Goal: Information Seeking & Learning: Learn about a topic

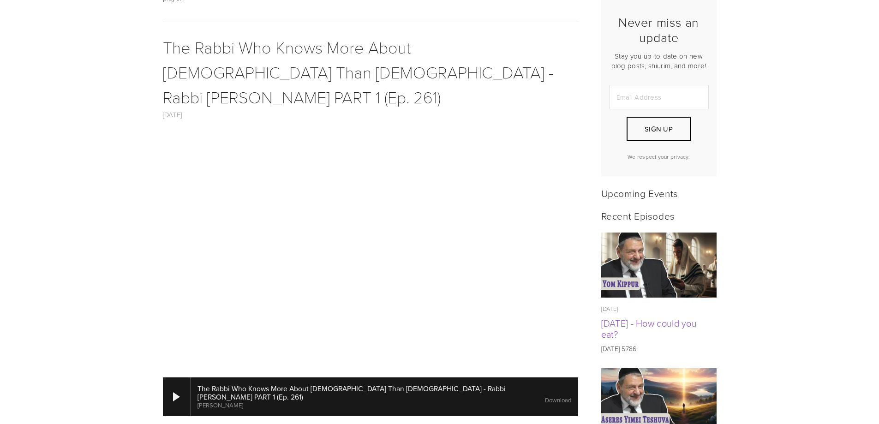
scroll to position [231, 0]
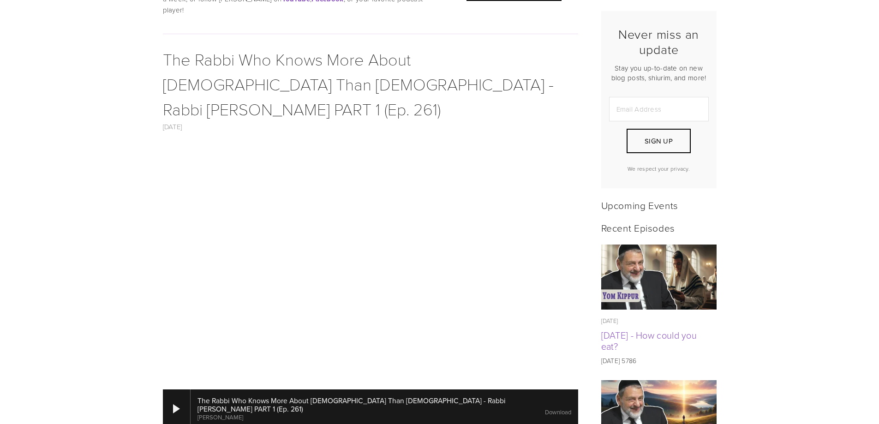
click at [545, 408] on link "Download" at bounding box center [558, 412] width 26 height 8
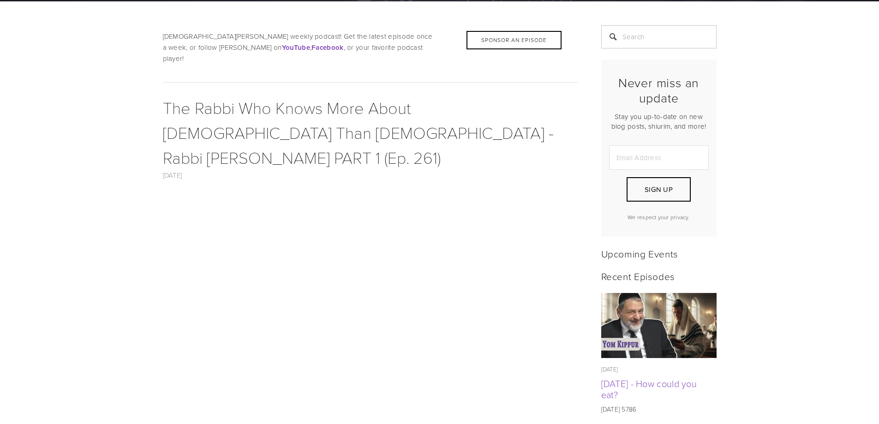
scroll to position [184, 0]
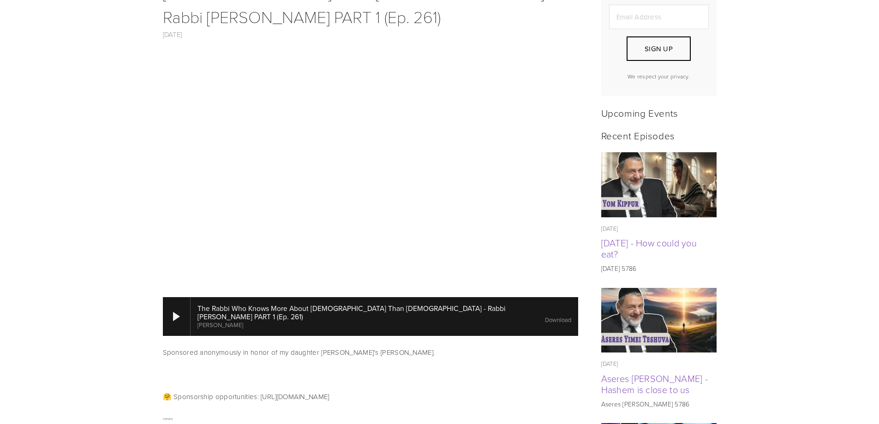
scroll to position [369, 0]
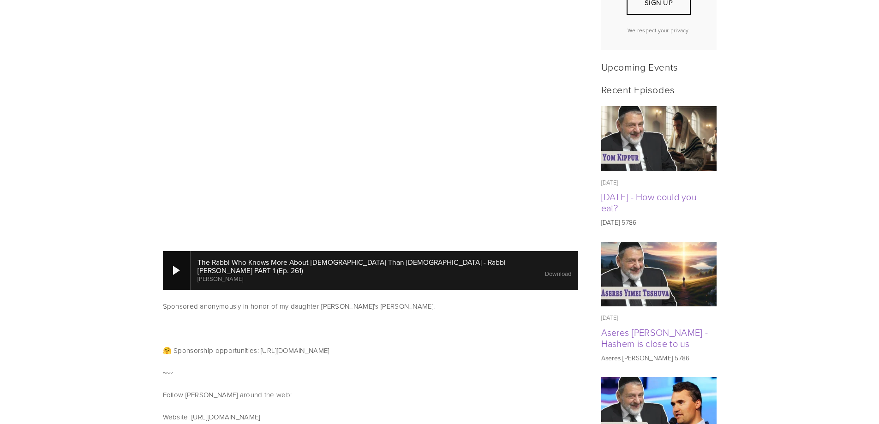
click at [174, 266] on div at bounding box center [176, 270] width 7 height 9
click at [176, 266] on div at bounding box center [176, 270] width 7 height 9
click at [177, 266] on div at bounding box center [176, 270] width 7 height 9
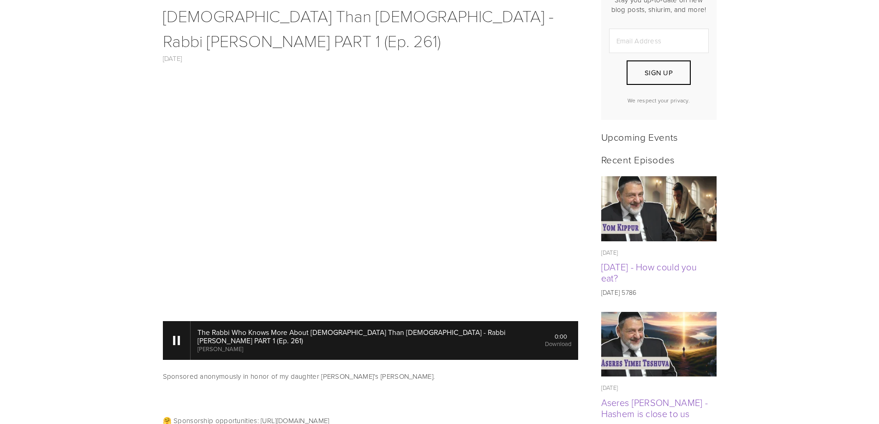
scroll to position [323, 0]
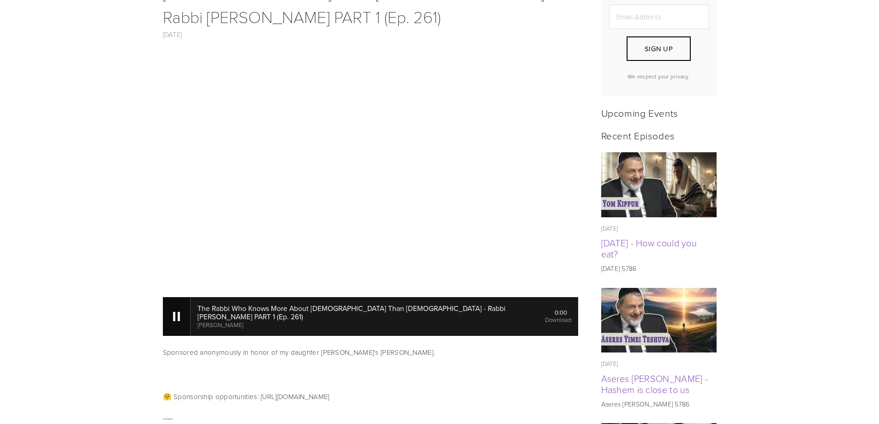
click at [172, 297] on div at bounding box center [177, 316] width 28 height 39
drag, startPoint x: 201, startPoint y: 275, endPoint x: 190, endPoint y: 274, distance: 11.1
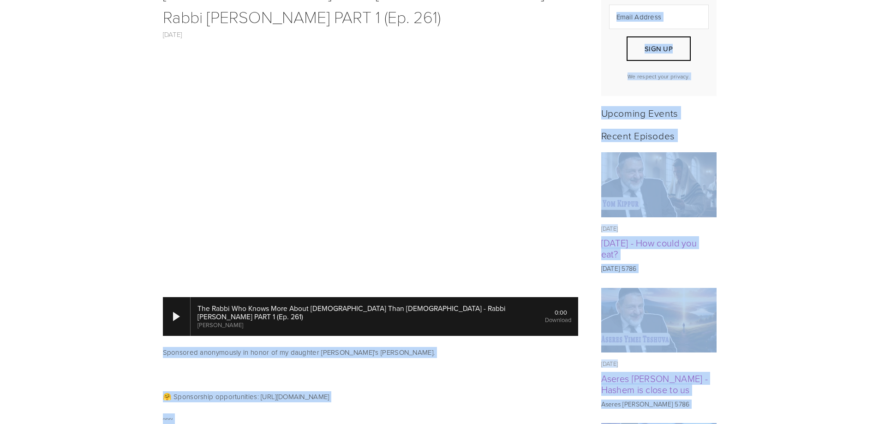
drag, startPoint x: 190, startPoint y: 274, endPoint x: 252, endPoint y: 281, distance: 62.6
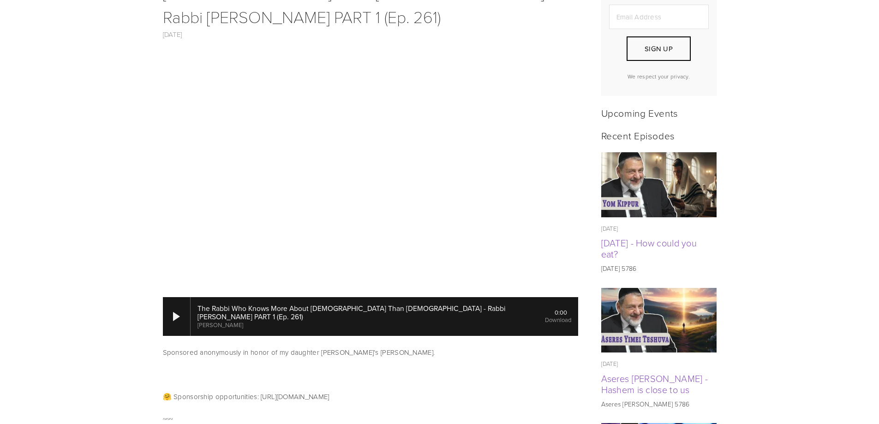
drag, startPoint x: 160, startPoint y: 259, endPoint x: 463, endPoint y: 272, distance: 303.8
click at [463, 291] on div "The Rabbi Who Knows More About Christianity Than Christians - Rabbi Tovia Singe…" at bounding box center [370, 316] width 431 height 50
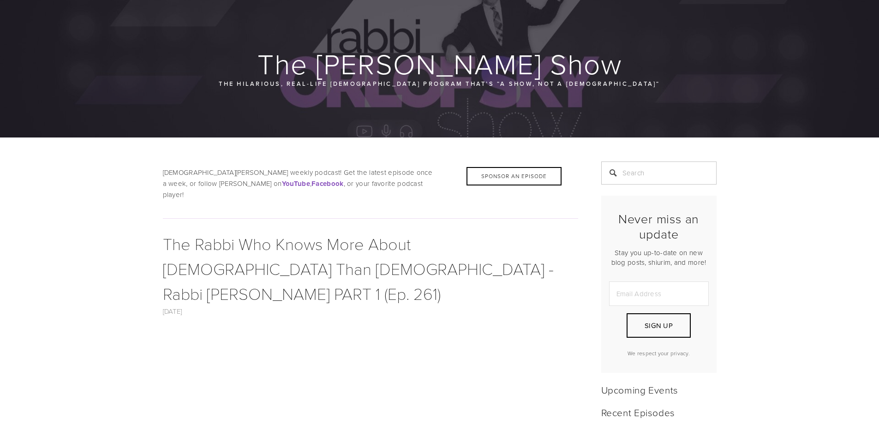
scroll to position [0, 0]
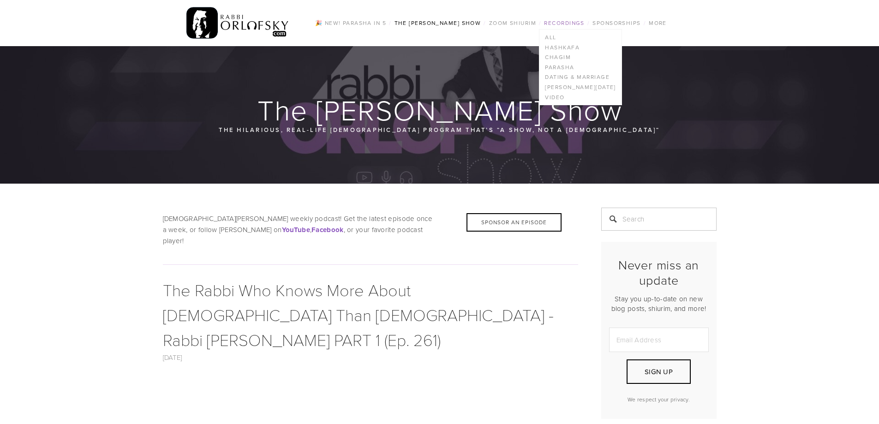
click at [572, 22] on link "Recordings" at bounding box center [564, 23] width 46 height 12
click at [560, 20] on link "Recordings" at bounding box center [564, 23] width 46 height 12
click at [553, 39] on link "All" at bounding box center [580, 37] width 82 height 10
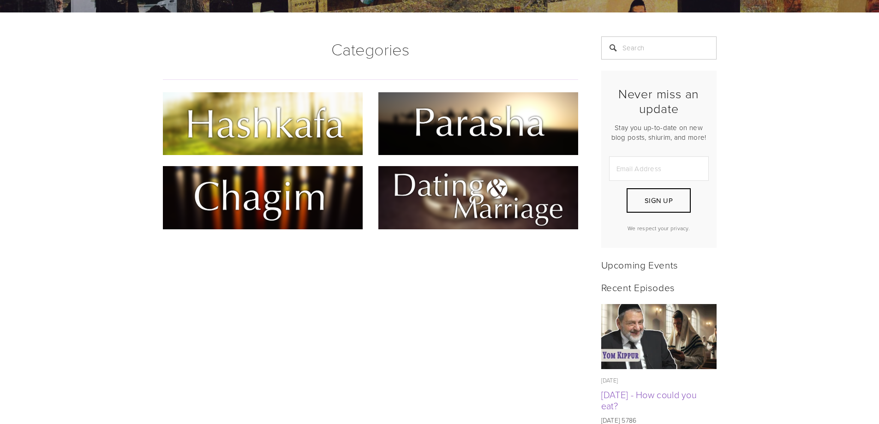
scroll to position [138, 0]
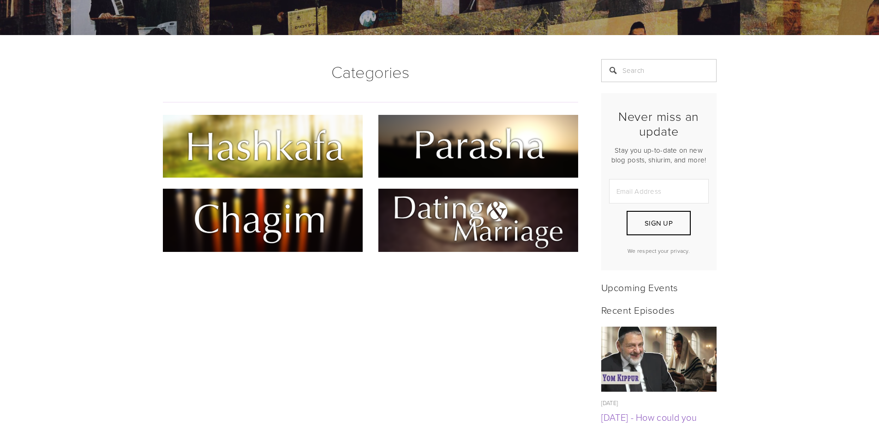
click at [297, 144] on img at bounding box center [263, 146] width 200 height 63
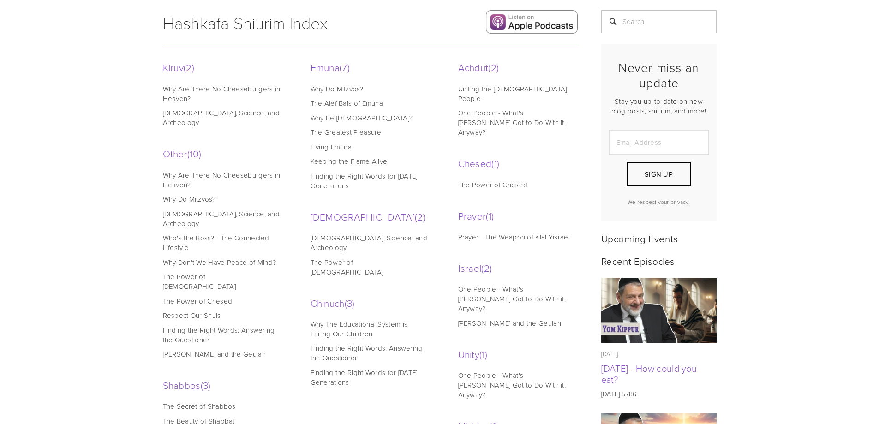
scroll to position [184, 0]
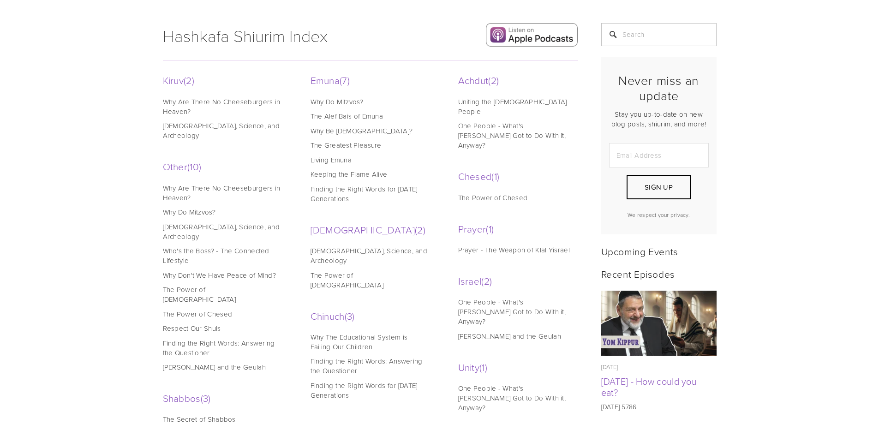
click at [364, 250] on link "[DEMOGRAPHIC_DATA], Science, and Archeology" at bounding box center [369, 255] width 118 height 19
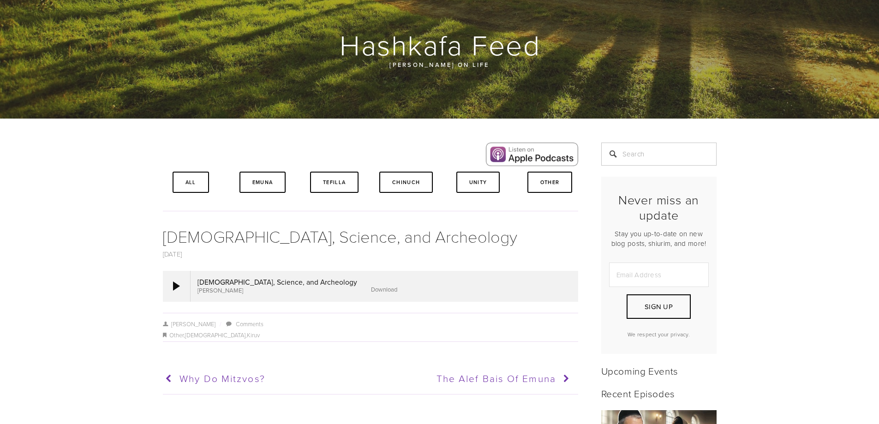
scroll to position [92, 0]
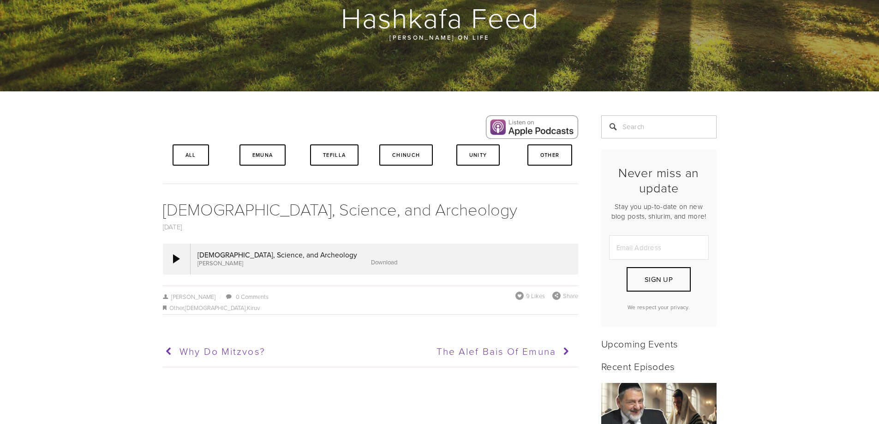
click at [371, 263] on link "Download" at bounding box center [384, 262] width 26 height 8
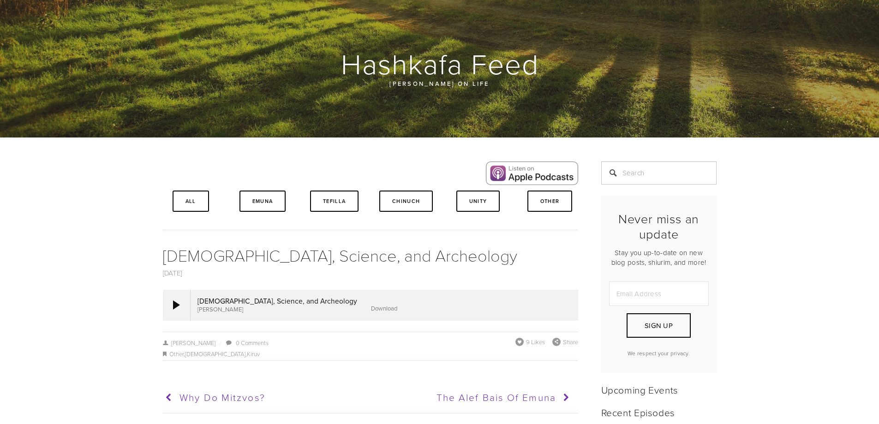
scroll to position [0, 0]
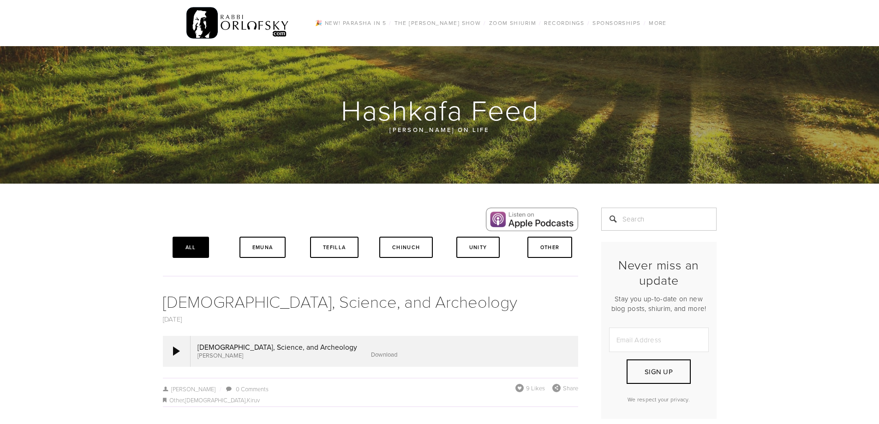
click at [183, 248] on link "All" at bounding box center [190, 247] width 36 height 21
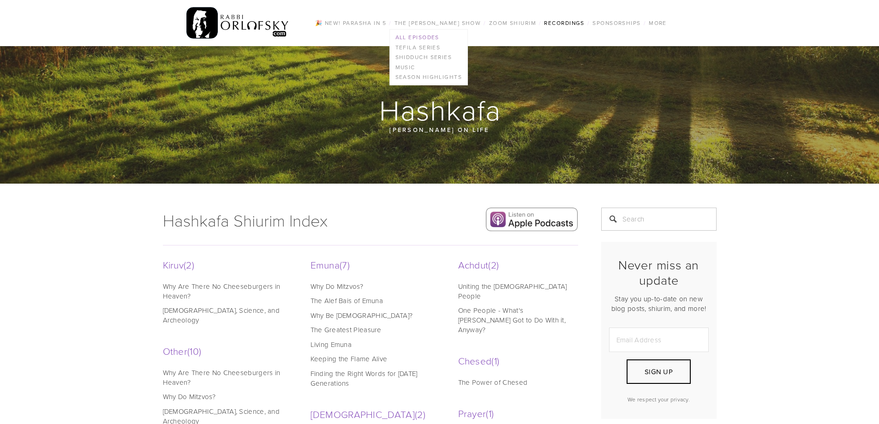
click at [430, 36] on link "All Episodes" at bounding box center [428, 37] width 77 height 10
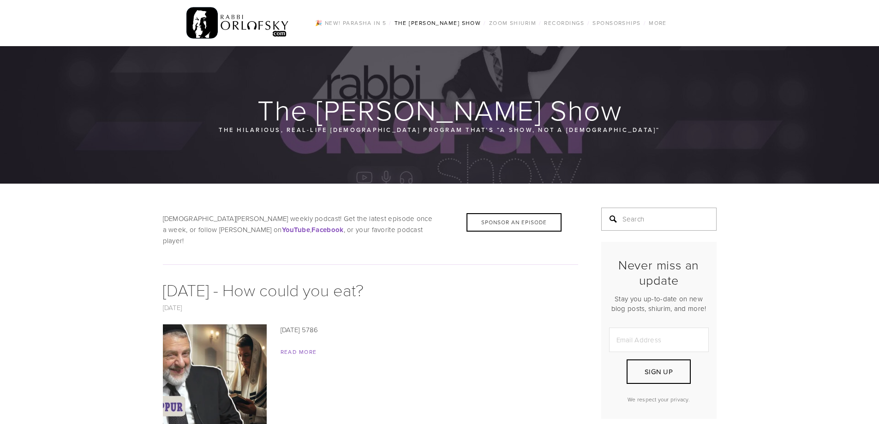
click at [626, 226] on input "Search" at bounding box center [658, 219] width 115 height 23
type input "singer"
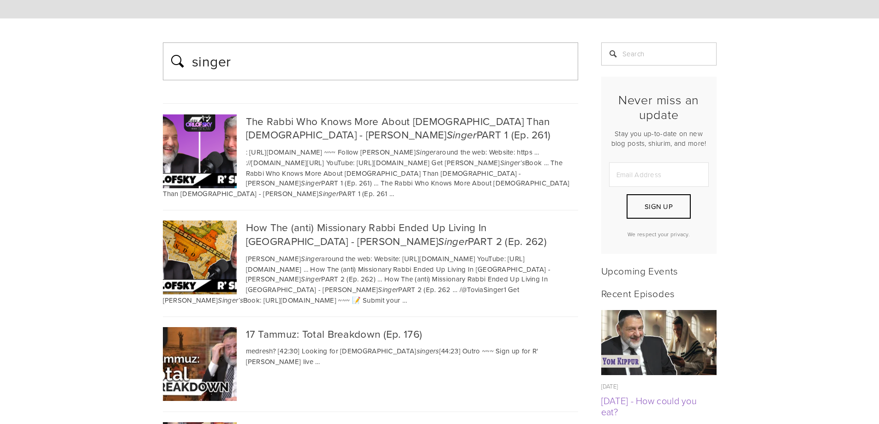
scroll to position [138, 0]
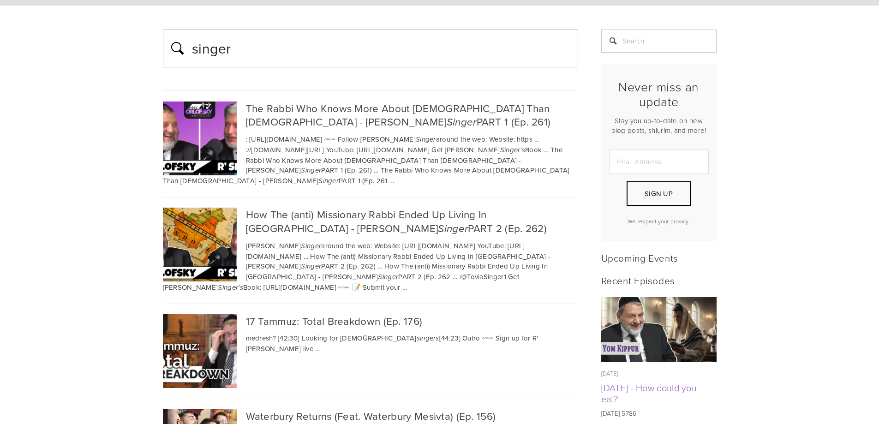
click at [361, 114] on div "The Rabbi Who Knows More About Christianity Than Christians - Rabbi Tovia Singe…" at bounding box center [370, 115] width 415 height 28
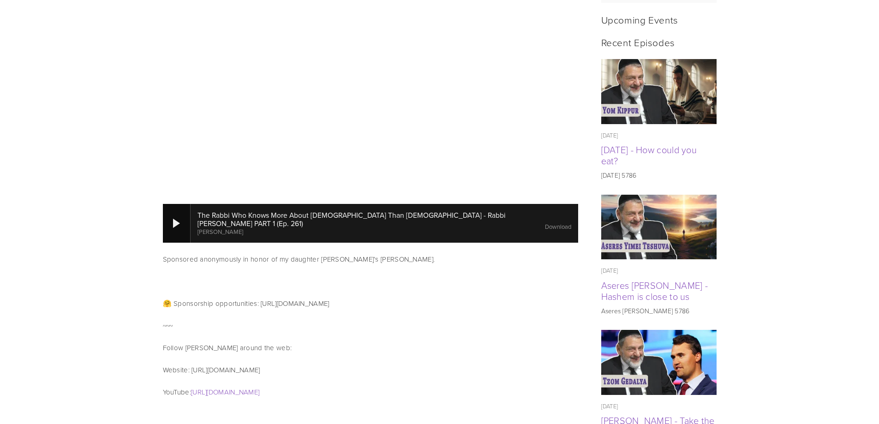
scroll to position [415, 0]
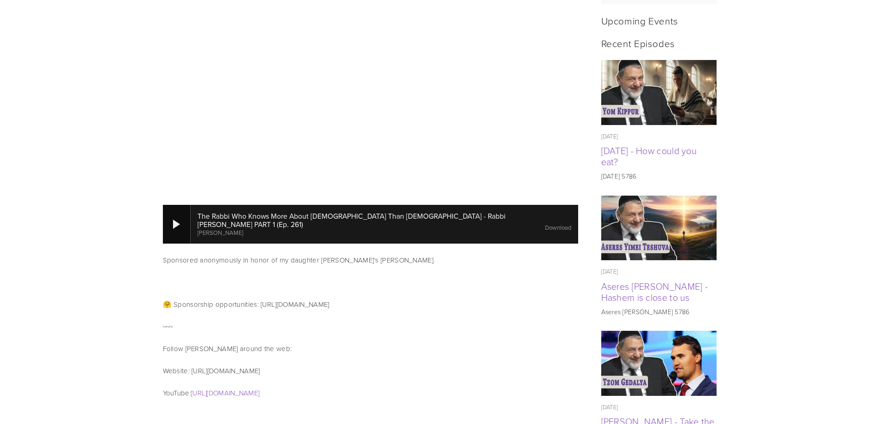
click at [178, 220] on div at bounding box center [176, 224] width 7 height 9
click at [175, 220] on div at bounding box center [176, 224] width 7 height 9
drag, startPoint x: 218, startPoint y: 178, endPoint x: 447, endPoint y: 238, distance: 237.6
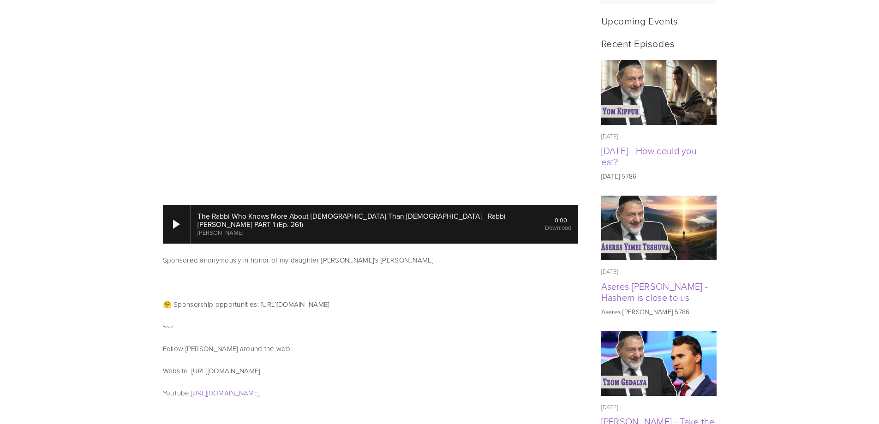
click at [447, 277] on p at bounding box center [370, 282] width 415 height 11
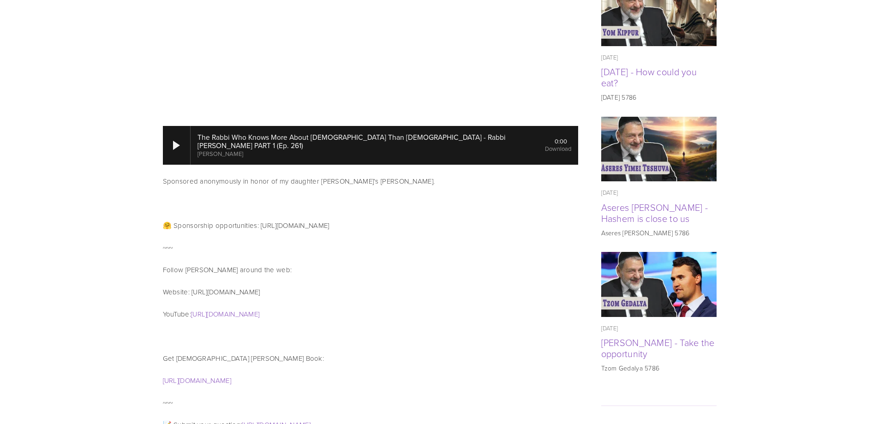
scroll to position [507, 0]
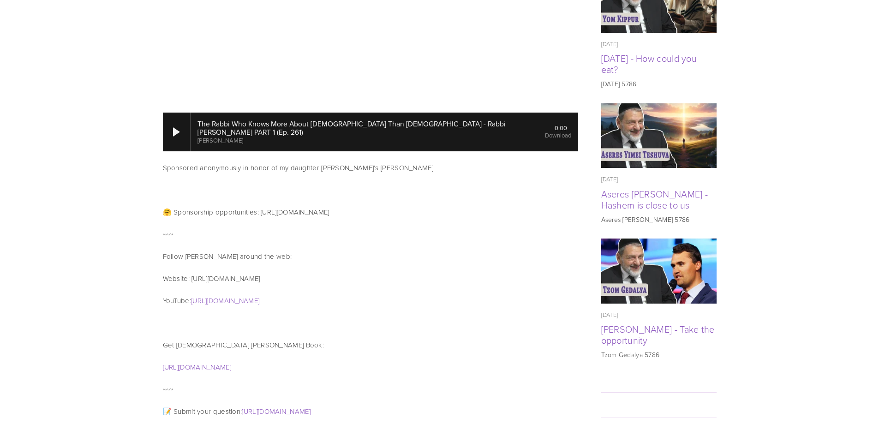
drag, startPoint x: 192, startPoint y: 236, endPoint x: 284, endPoint y: 236, distance: 91.8
click at [284, 273] on p "Website: https://outreachjudaism.org/" at bounding box center [370, 278] width 415 height 11
copy p "https://outreachjudaism.org/"
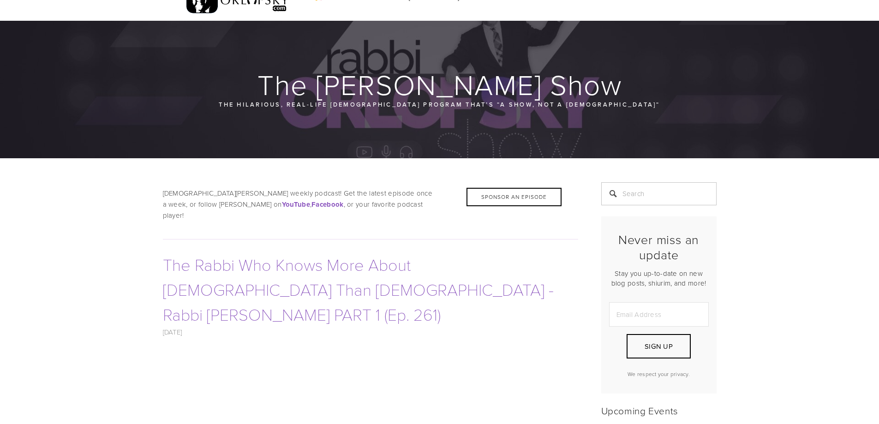
scroll to position [0, 0]
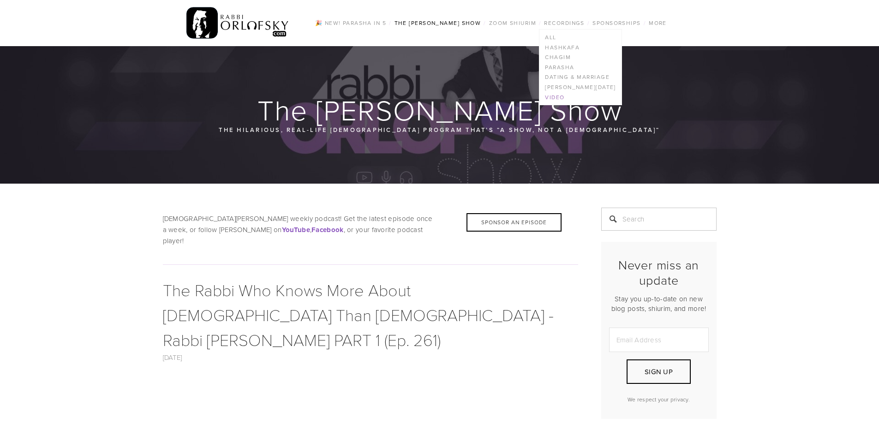
click at [557, 96] on link "Video" at bounding box center [580, 97] width 82 height 10
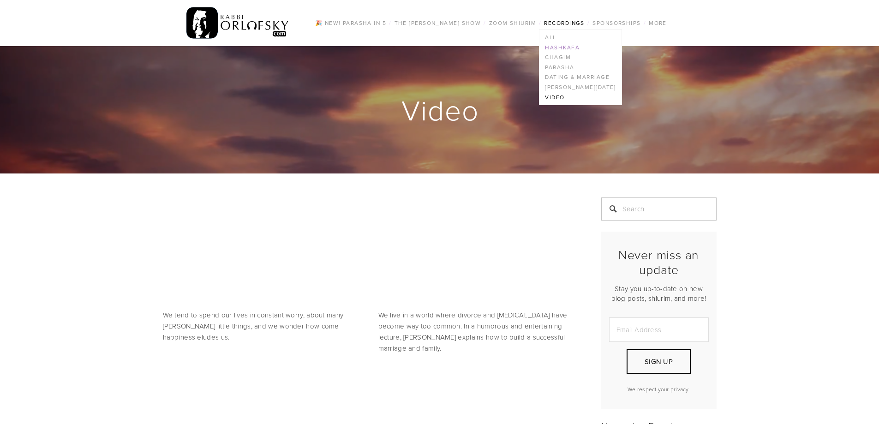
click at [571, 48] on link "Hashkafa" at bounding box center [580, 47] width 82 height 10
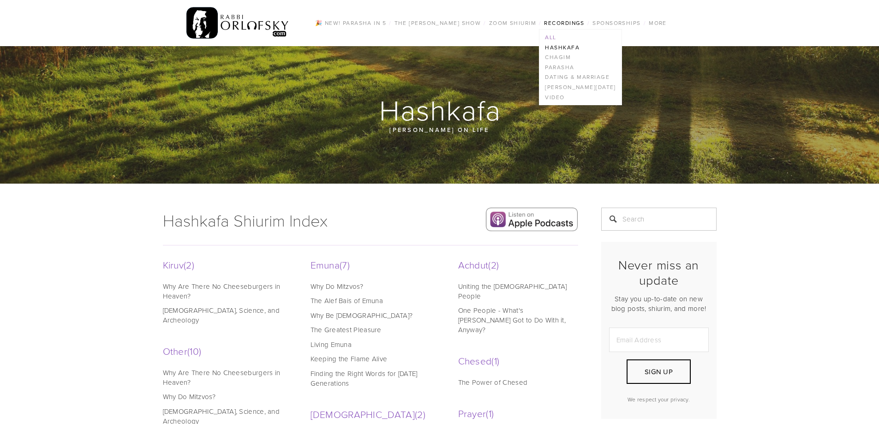
click at [554, 37] on link "All" at bounding box center [580, 37] width 82 height 10
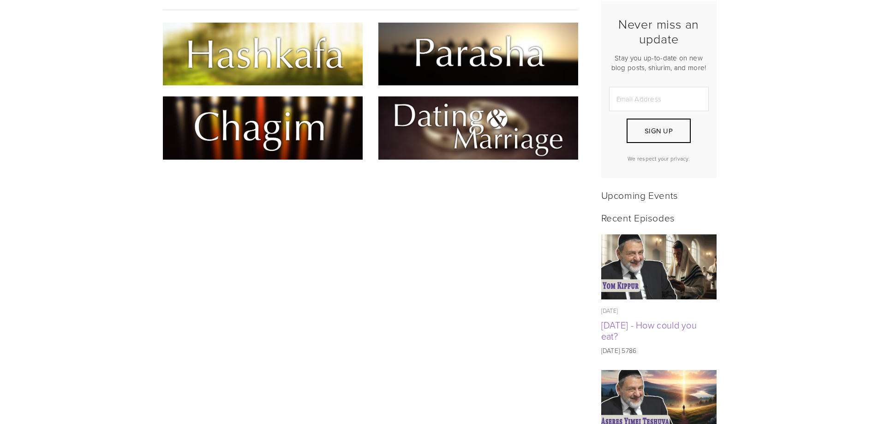
scroll to position [231, 0]
click at [259, 47] on img at bounding box center [263, 54] width 200 height 63
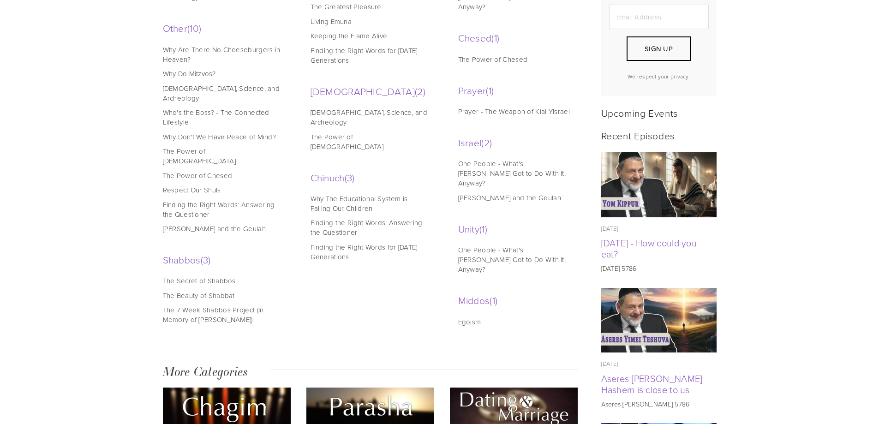
scroll to position [277, 0]
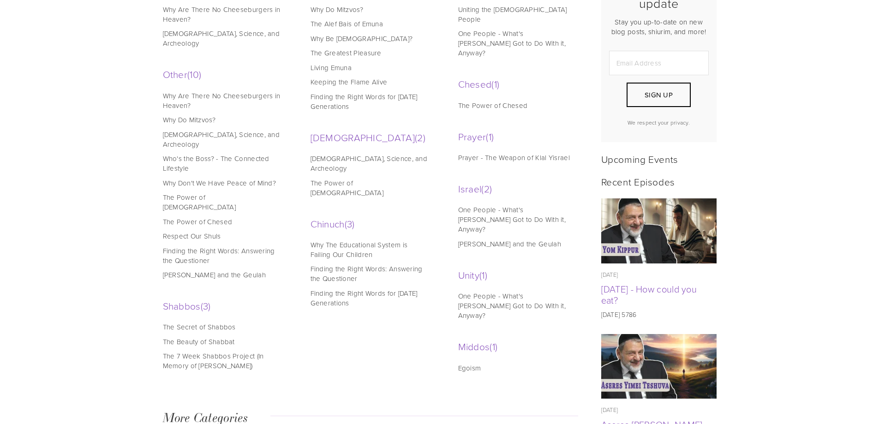
click at [282, 270] on li "[DATE] Eretz Yisrael and the Geulah" at bounding box center [223, 275] width 120 height 10
